Goal: Information Seeking & Learning: Learn about a topic

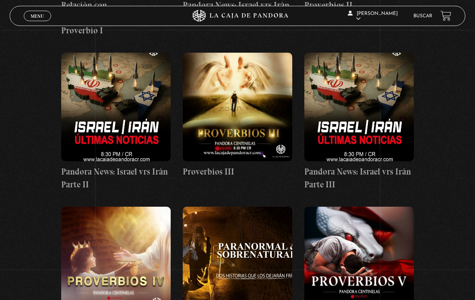
scroll to position [609, 0]
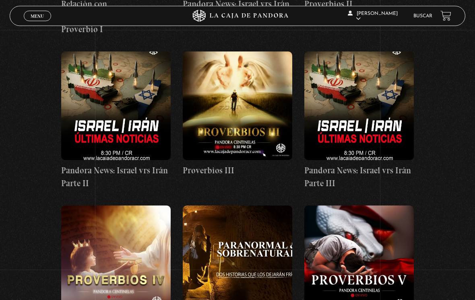
click at [40, 13] on link "Menu Cerrar" at bounding box center [37, 16] width 27 height 10
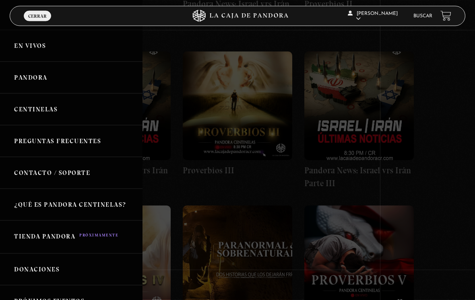
scroll to position [609, 0]
click at [86, 83] on link "Pandora" at bounding box center [71, 78] width 142 height 32
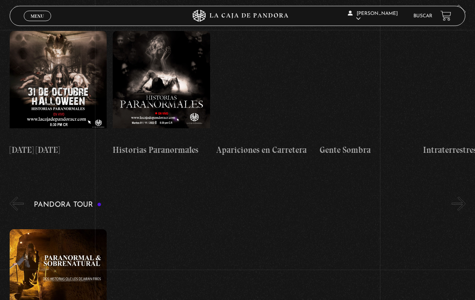
scroll to position [758, 0]
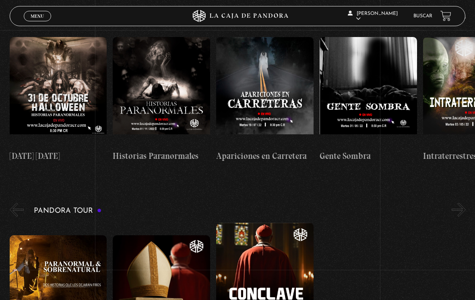
click at [419, 11] on li "Buscar" at bounding box center [422, 15] width 19 height 11
click at [425, 16] on link "Buscar" at bounding box center [422, 16] width 19 height 5
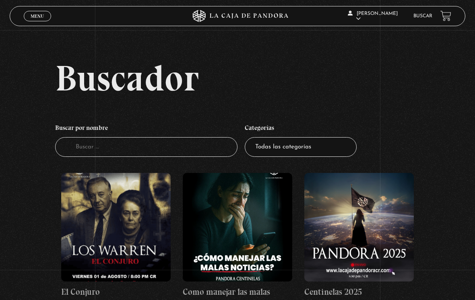
click at [194, 149] on input "Buscador" at bounding box center [146, 147] width 182 height 20
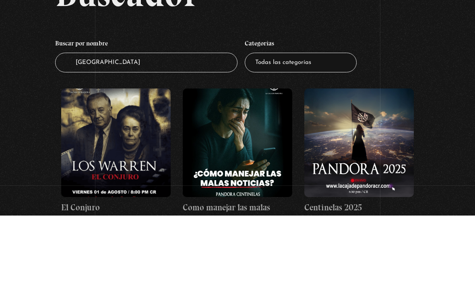
type input "México"
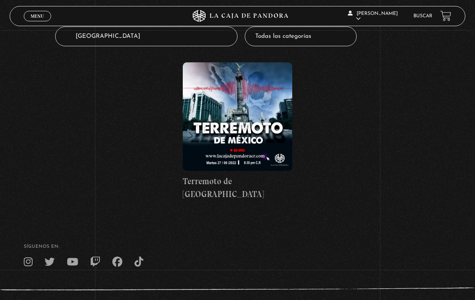
scroll to position [138, 0]
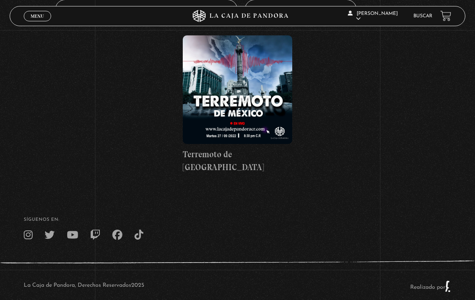
click at [425, 19] on link "Buscar" at bounding box center [422, 16] width 19 height 5
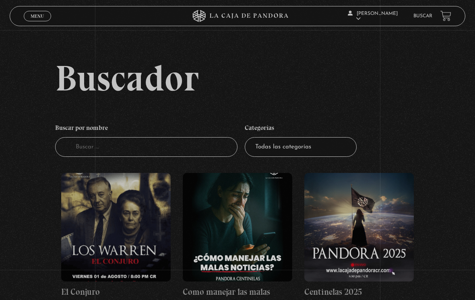
click at [176, 151] on input "Buscador" at bounding box center [146, 147] width 182 height 20
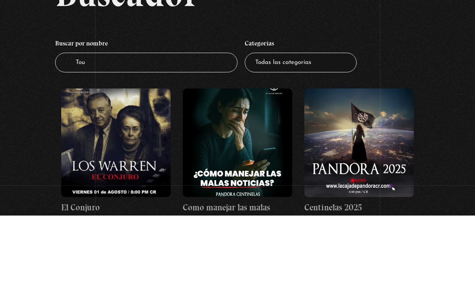
type input "Tour"
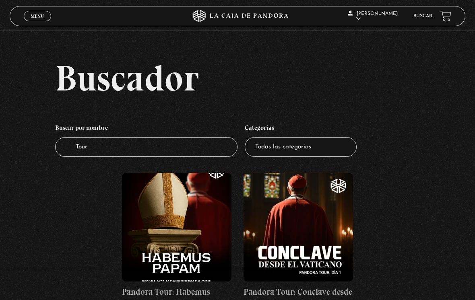
click at [212, 148] on input "Tour" at bounding box center [146, 147] width 182 height 20
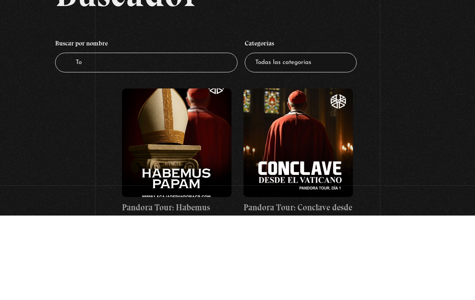
type input "T"
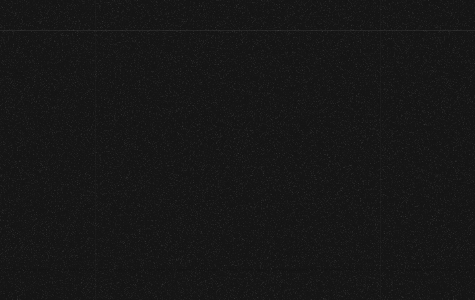
scroll to position [-5, 0]
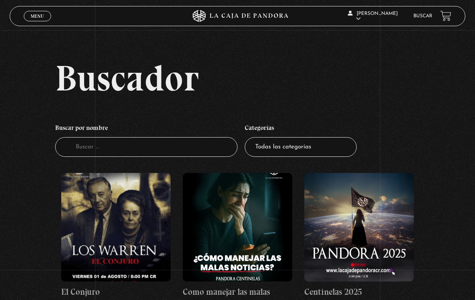
click at [41, 17] on span "Menu" at bounding box center [37, 16] width 13 height 5
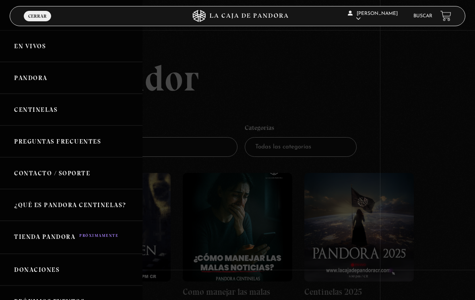
click at [75, 76] on link "Pandora" at bounding box center [71, 78] width 142 height 32
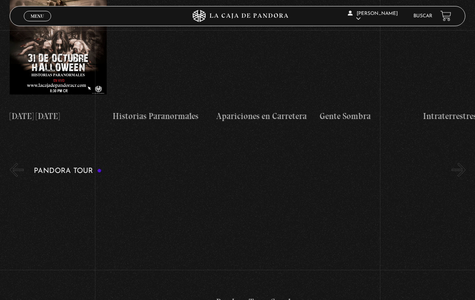
scroll to position [792, 0]
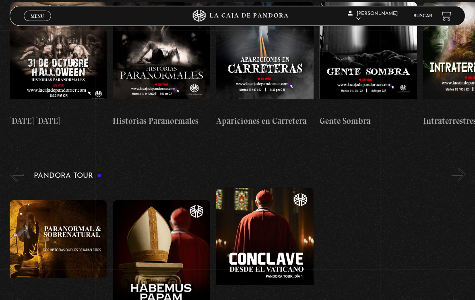
click at [50, 201] on figure at bounding box center [58, 255] width 97 height 109
click at [44, 201] on figure at bounding box center [58, 255] width 97 height 109
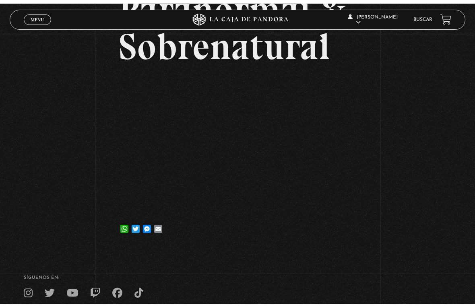
scroll to position [10, 0]
